Goal: Find specific page/section: Find specific page/section

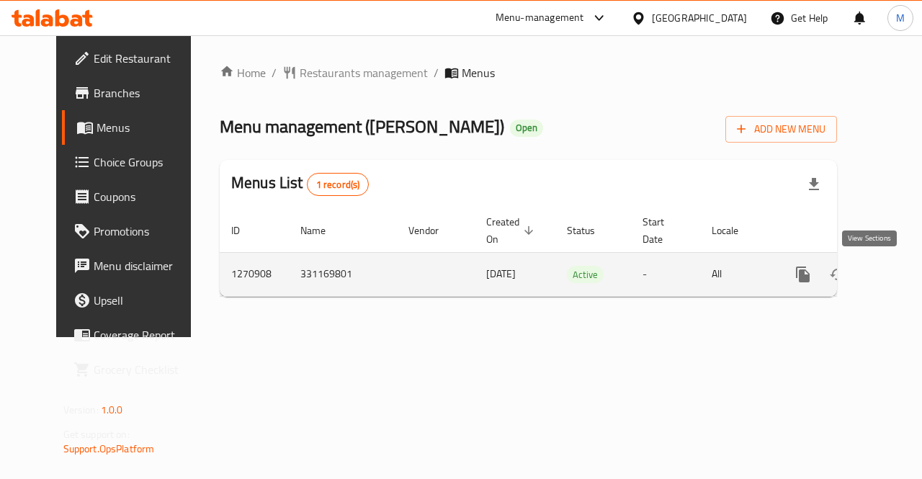
click at [900, 273] on icon "enhanced table" at bounding box center [906, 274] width 13 height 13
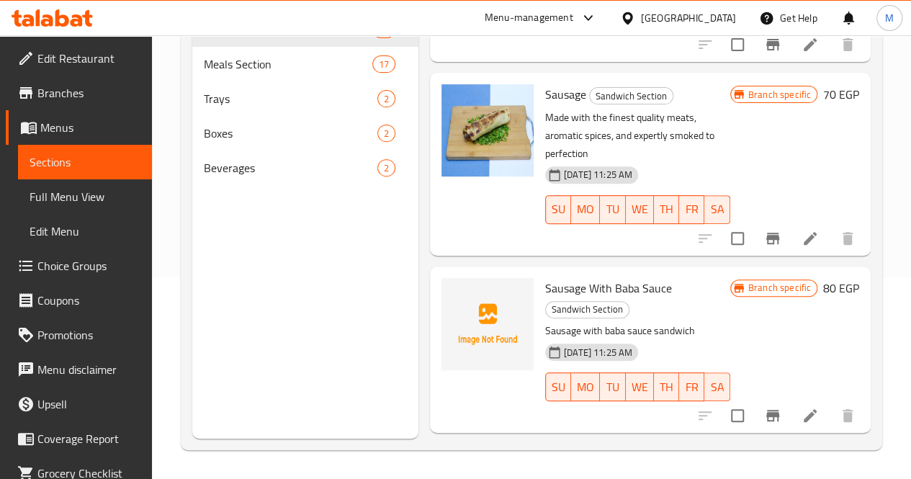
scroll to position [843, 0]
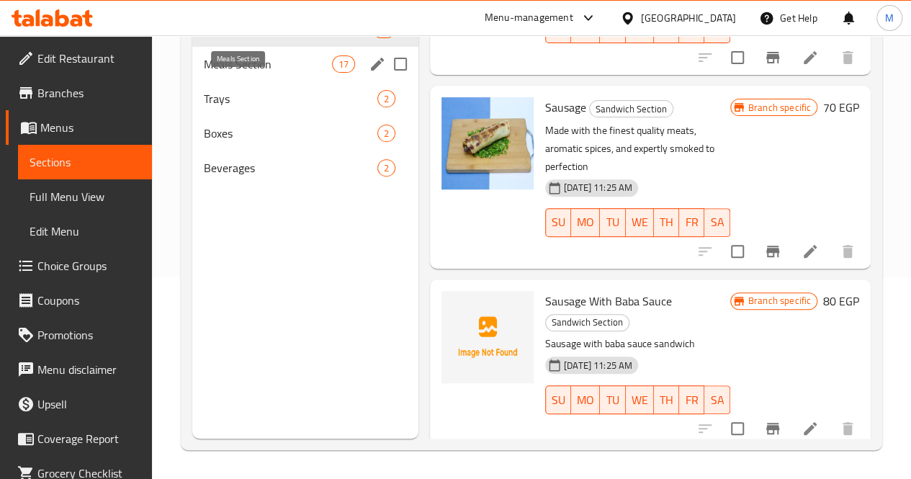
click at [249, 73] on span "Meals Section" at bounding box center [268, 63] width 128 height 17
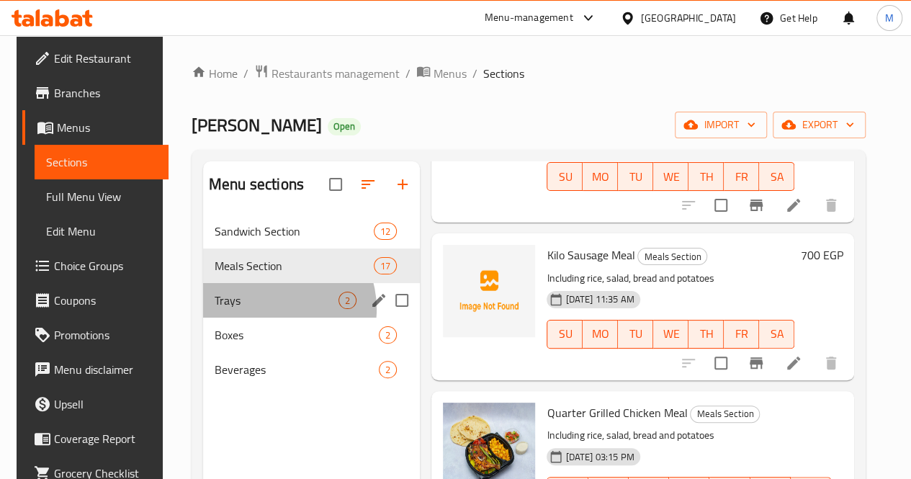
click at [263, 318] on div "Trays 2" at bounding box center [311, 300] width 217 height 35
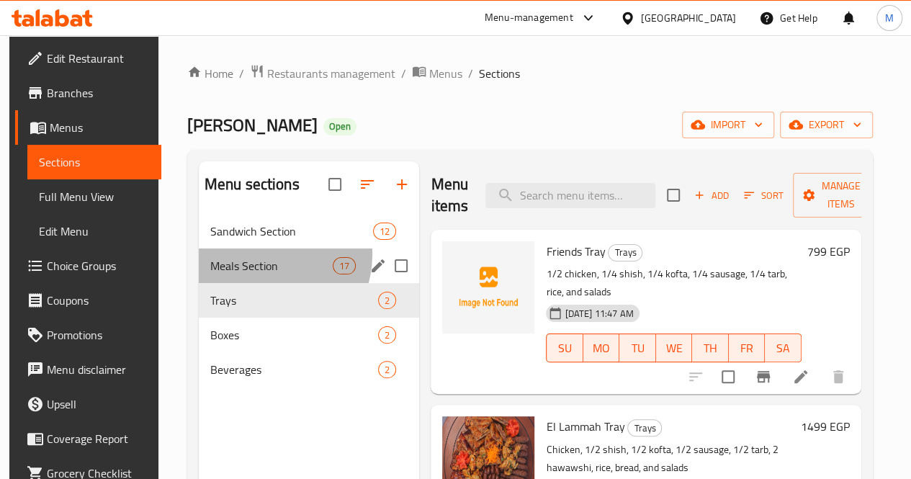
click at [259, 277] on div "Meals Section 17" at bounding box center [309, 265] width 221 height 35
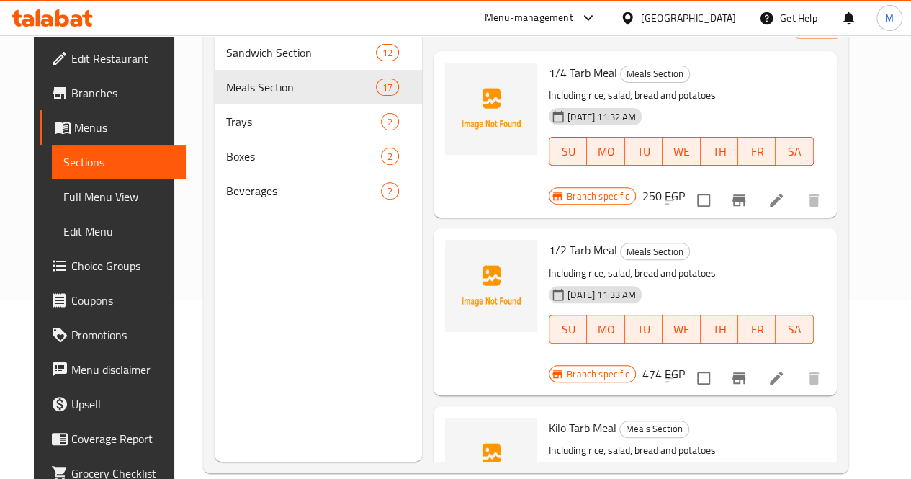
scroll to position [194, 0]
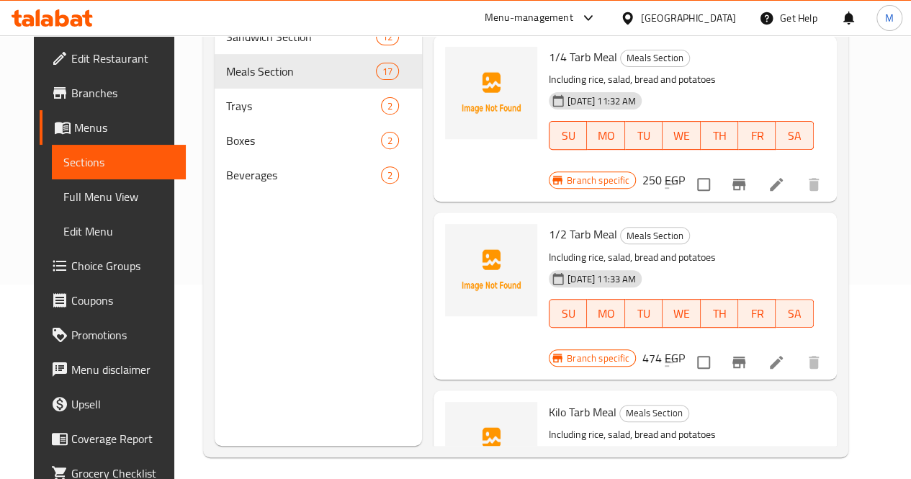
drag, startPoint x: 910, startPoint y: 172, endPoint x: 919, endPoint y: 169, distance: 9.1
click at [911, 169] on html "​ Menu-management [GEOGRAPHIC_DATA] Get Help M Edit Restaurant Branches Menus S…" at bounding box center [455, 45] width 911 height 479
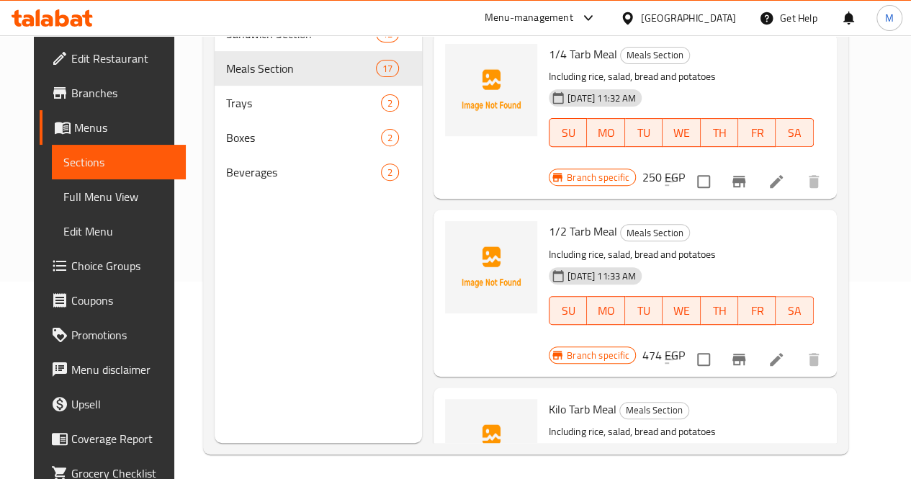
scroll to position [0, 0]
